Goal: Information Seeking & Learning: Learn about a topic

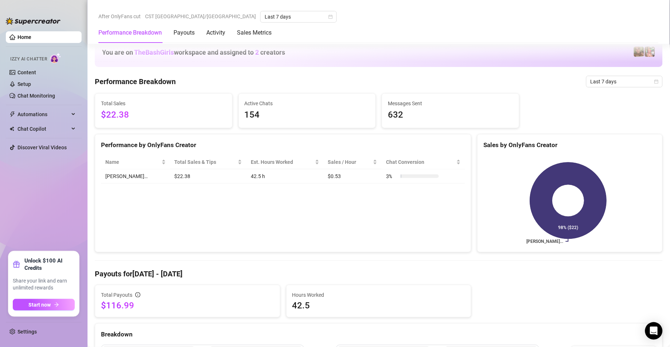
scroll to position [359, 0]
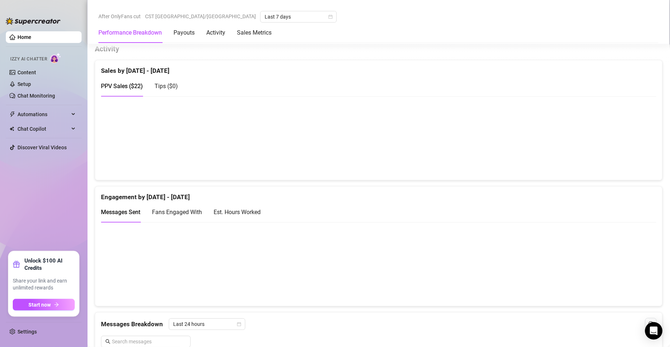
click at [249, 216] on div "Est. Hours Worked" at bounding box center [237, 212] width 47 height 9
click at [544, 280] on canvas at bounding box center [374, 264] width 546 height 73
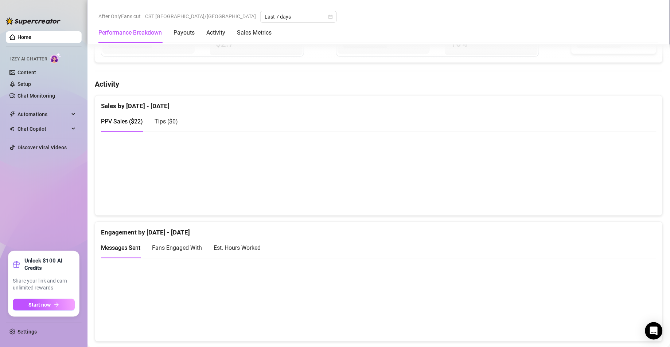
scroll to position [328, 0]
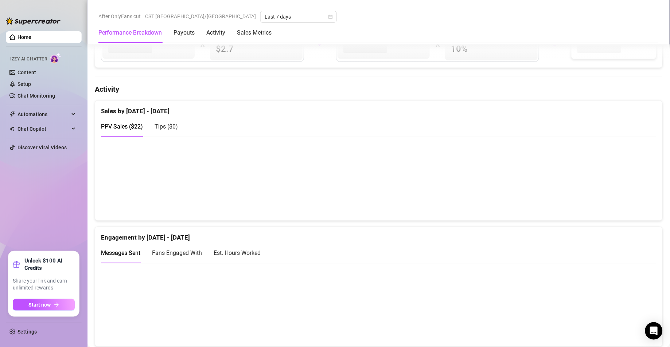
click at [237, 253] on div "Est. Hours Worked" at bounding box center [237, 253] width 47 height 9
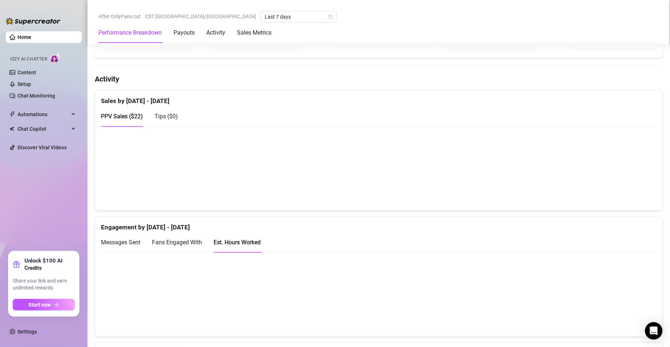
scroll to position [315, 0]
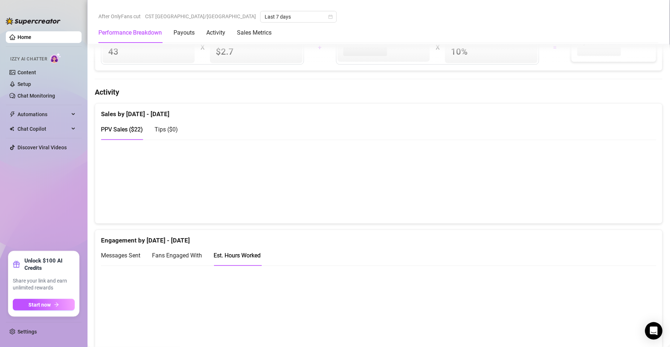
click at [547, 322] on canvas at bounding box center [374, 307] width 546 height 73
click at [544, 320] on canvas at bounding box center [374, 307] width 546 height 73
